Goal: Navigation & Orientation: Find specific page/section

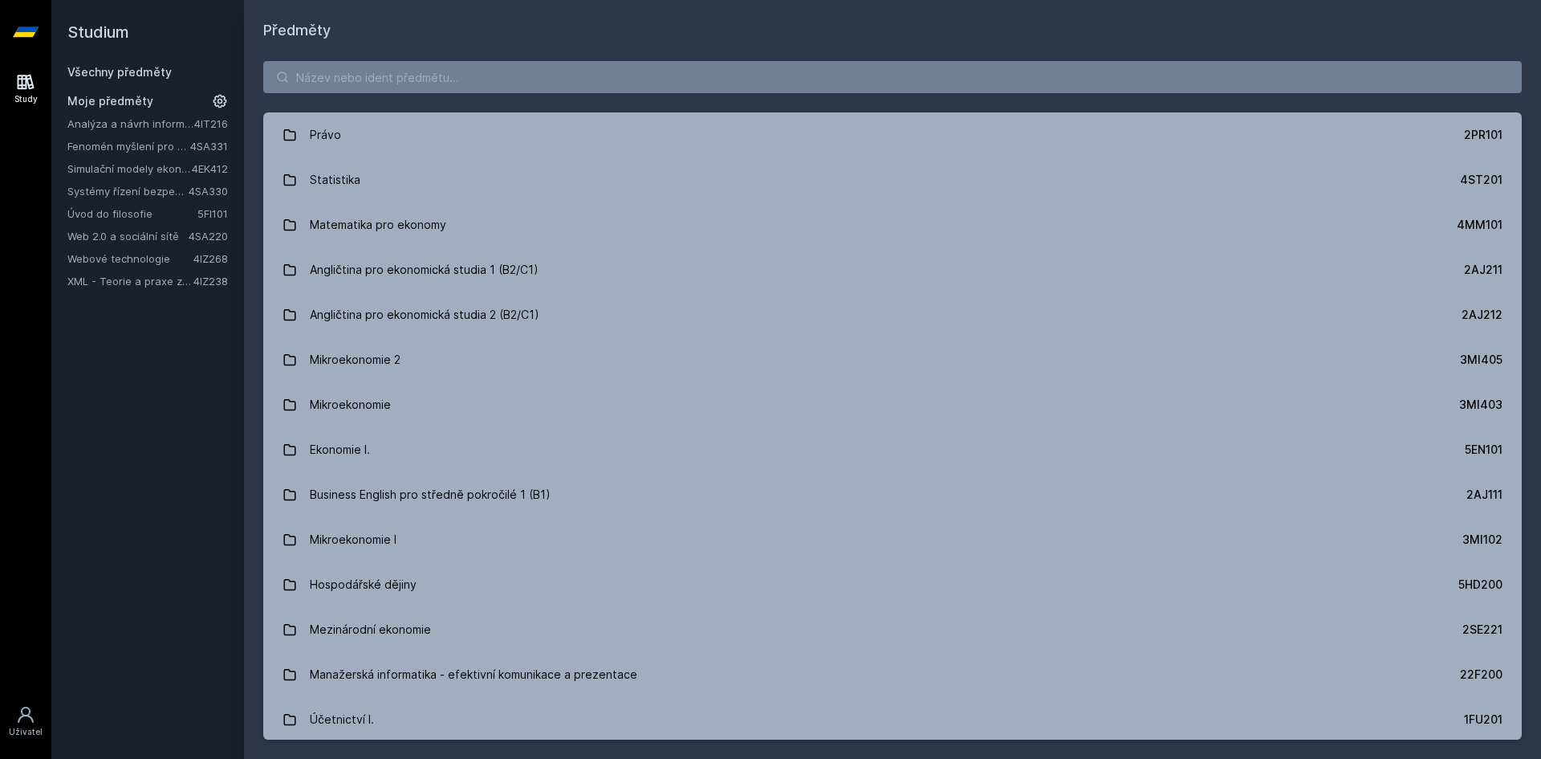
click at [139, 242] on link "Web 2.0 a sociální sítě" at bounding box center [127, 236] width 121 height 16
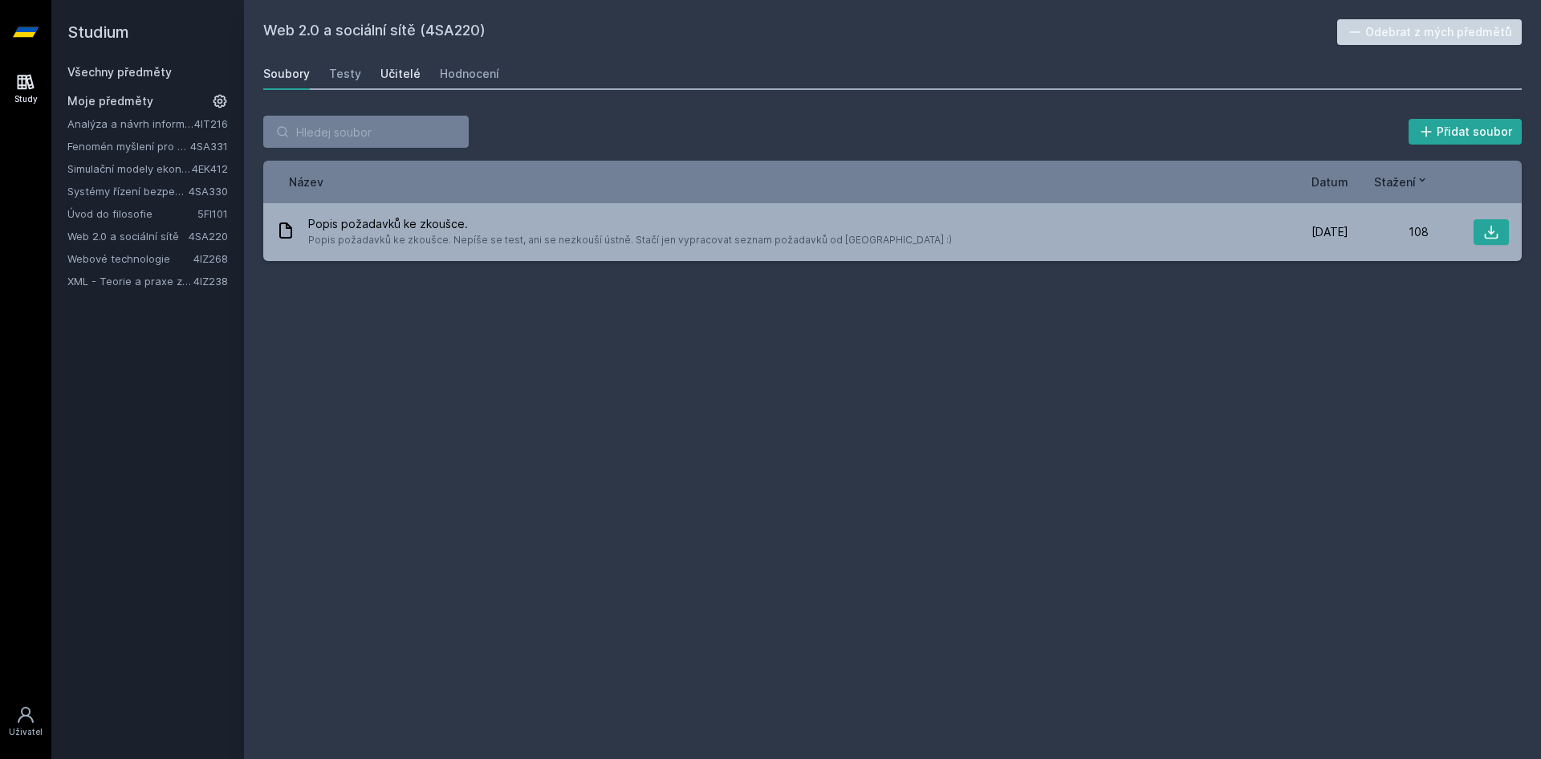
click at [401, 66] on div "Učitelé" at bounding box center [400, 74] width 40 height 16
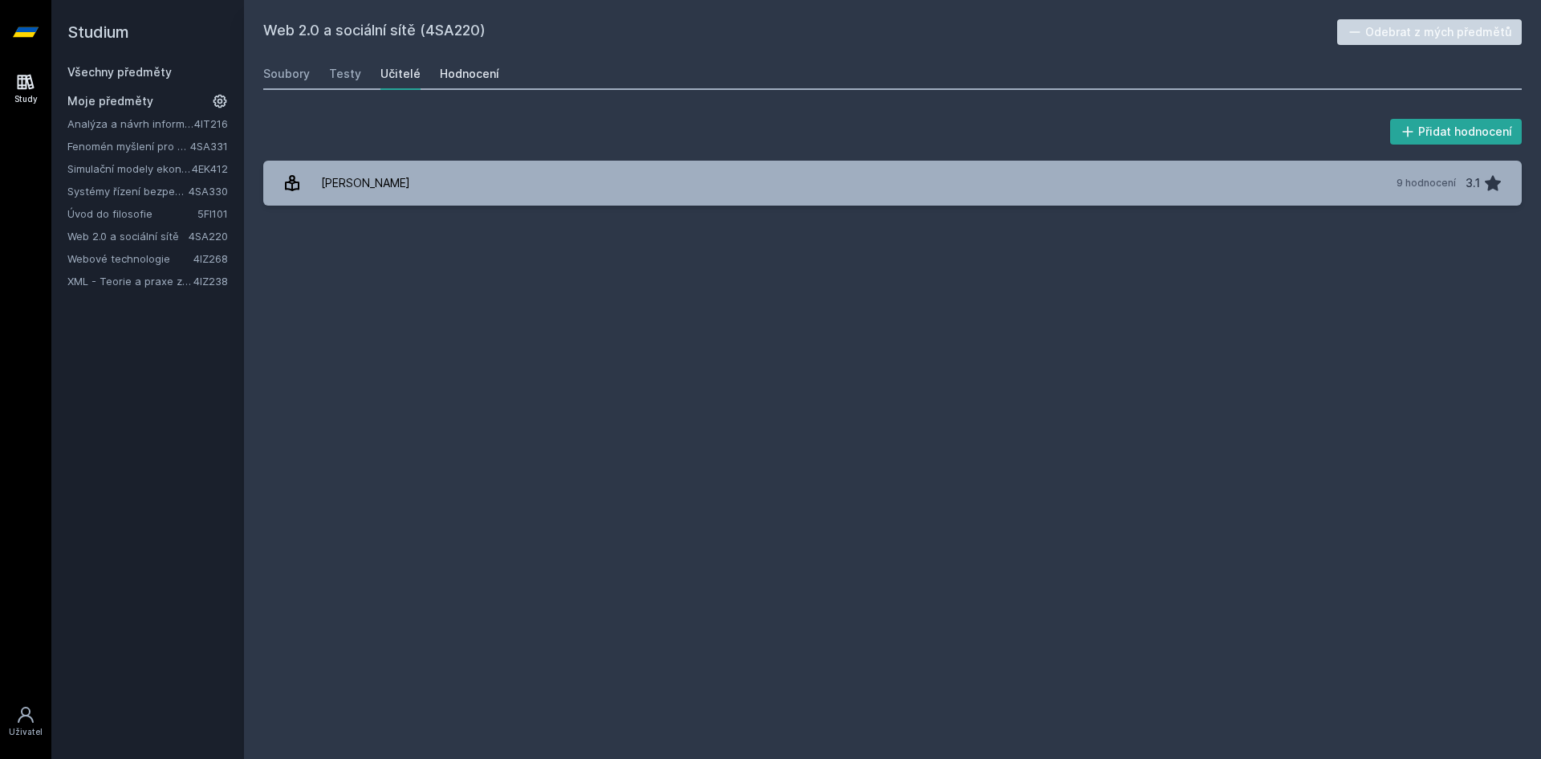
click at [468, 71] on div "Hodnocení" at bounding box center [469, 74] width 59 height 16
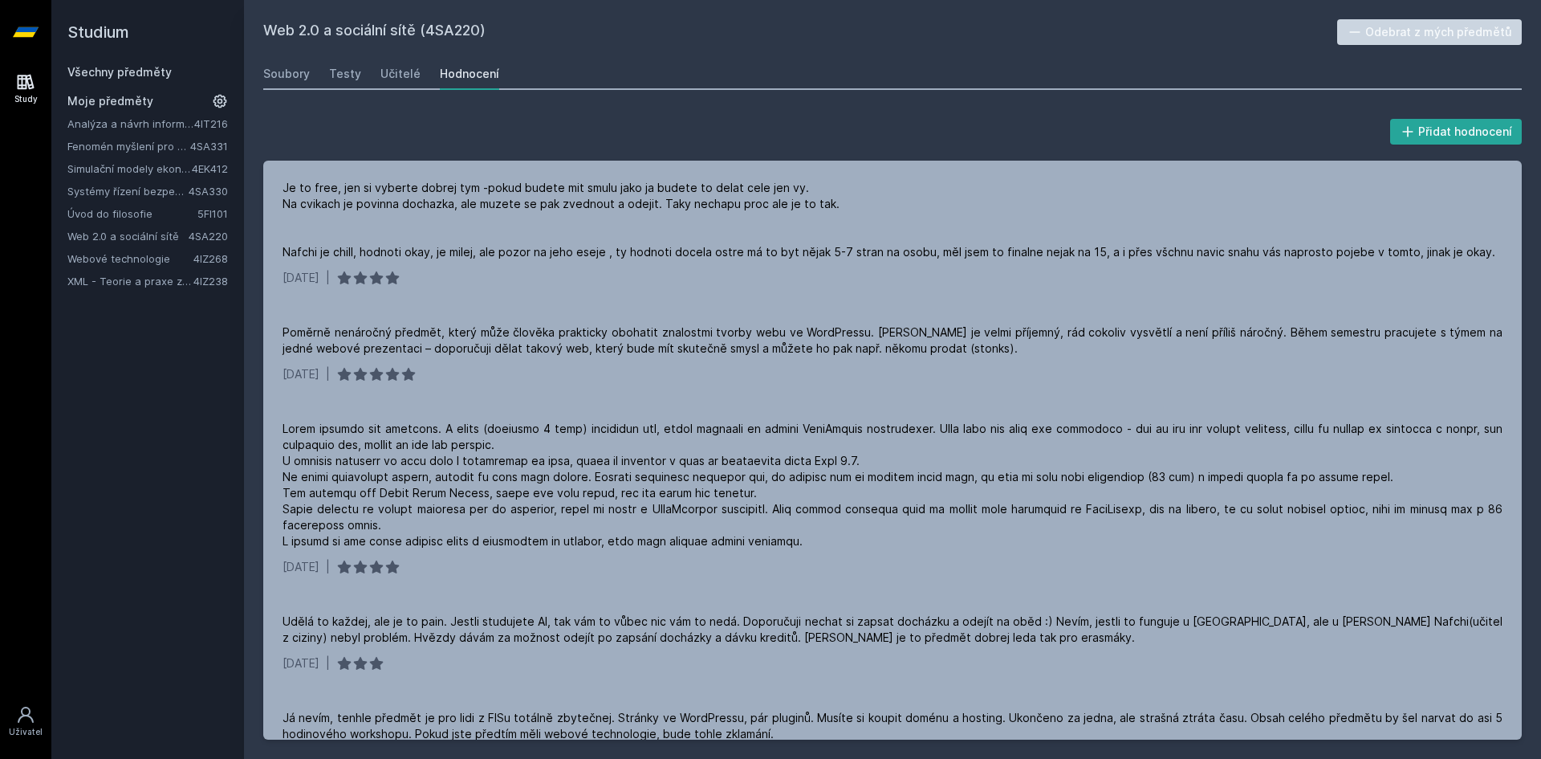
click at [155, 254] on link "Webové technologie" at bounding box center [130, 258] width 126 height 16
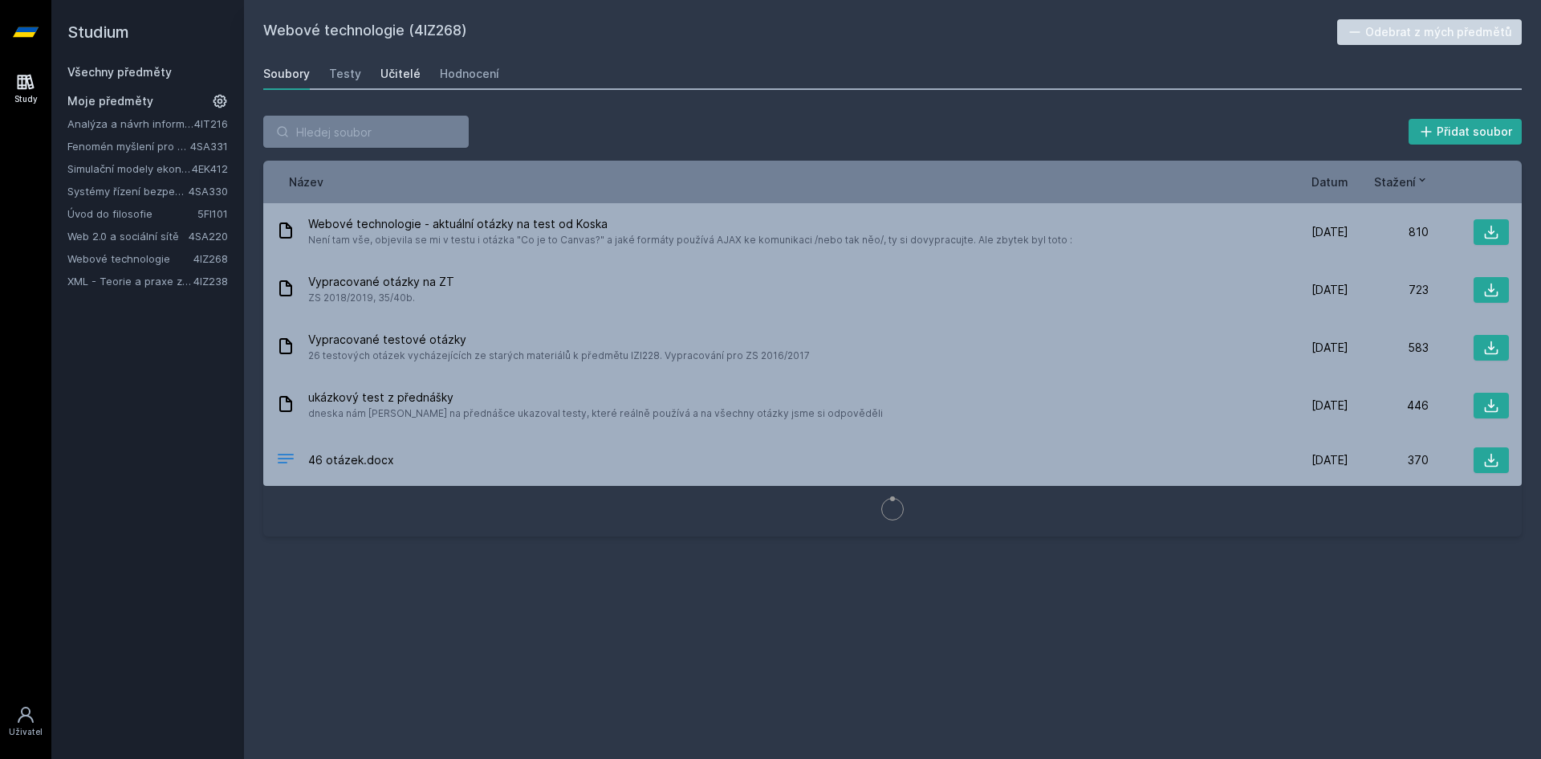
click at [404, 75] on div "Učitelé" at bounding box center [400, 74] width 40 height 16
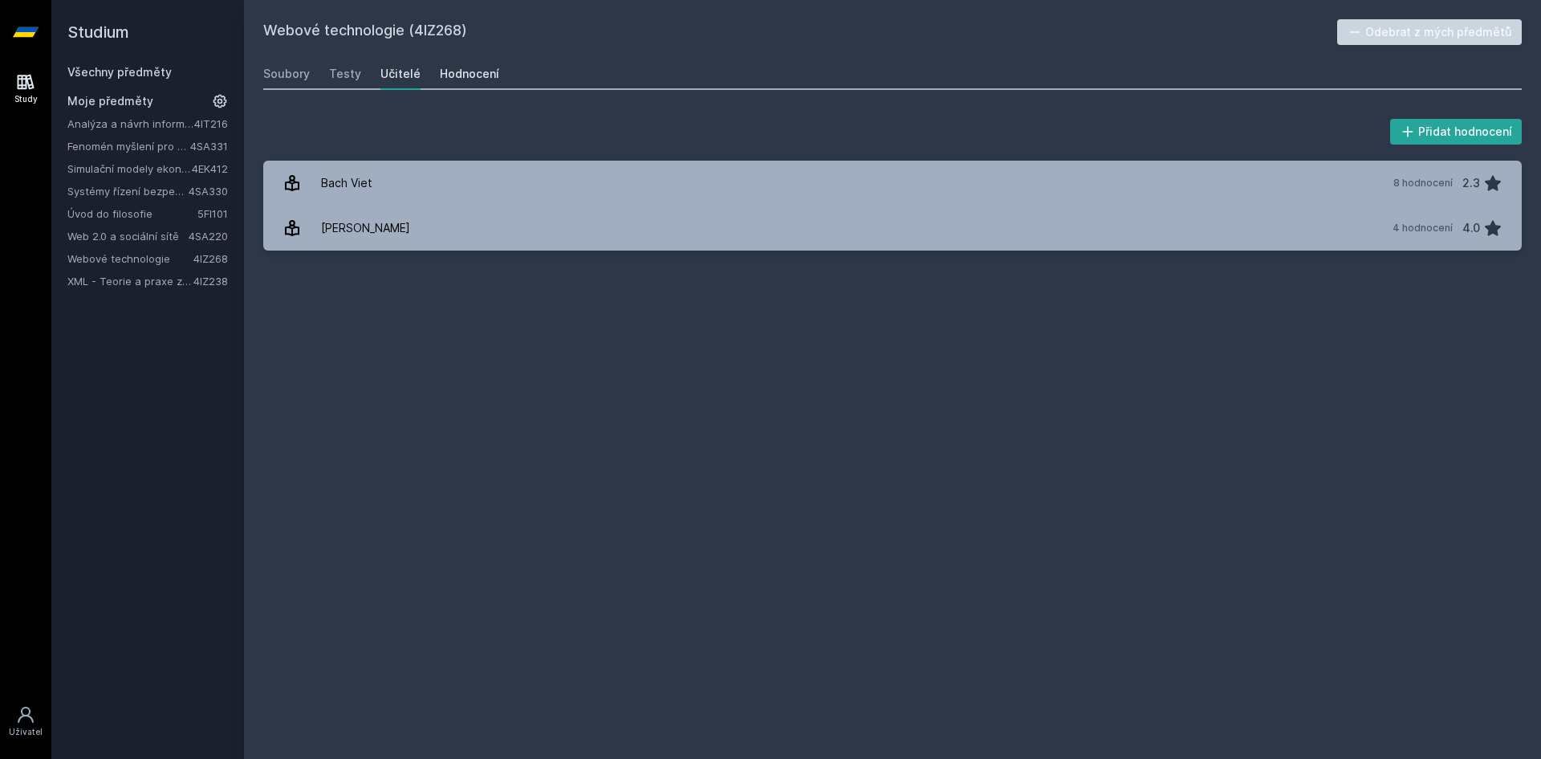
click at [474, 67] on div "Hodnocení" at bounding box center [469, 74] width 59 height 16
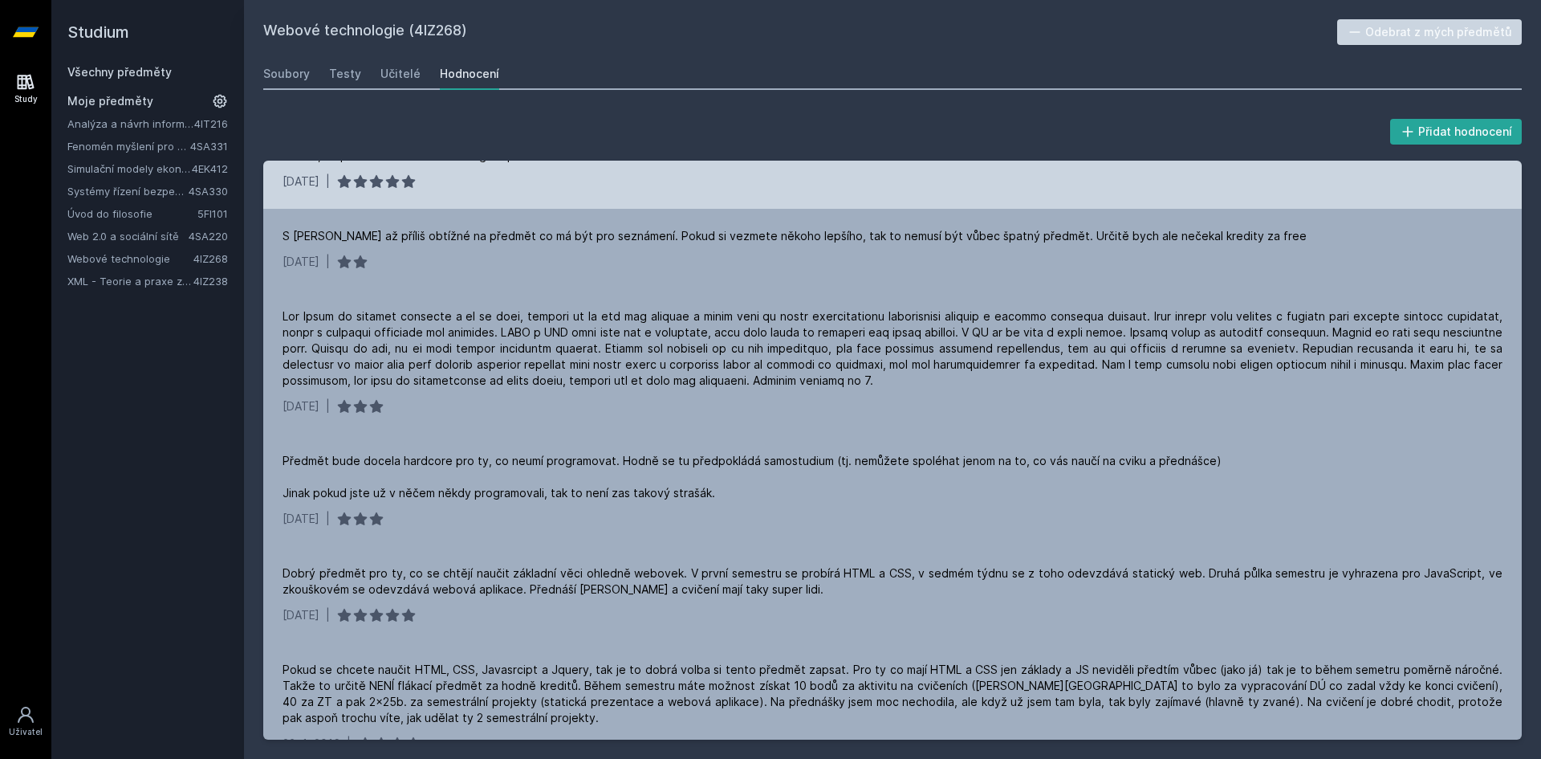
scroll to position [673, 0]
